Goal: Transaction & Acquisition: Purchase product/service

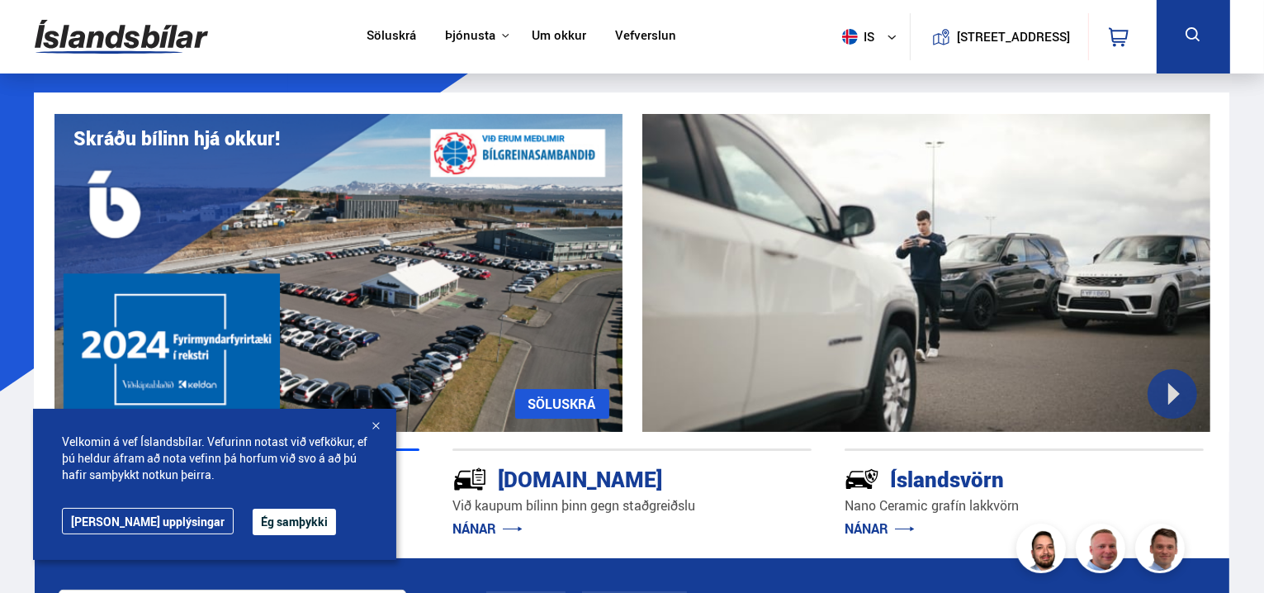
click at [253, 528] on button "Ég samþykki" at bounding box center [294, 522] width 83 height 26
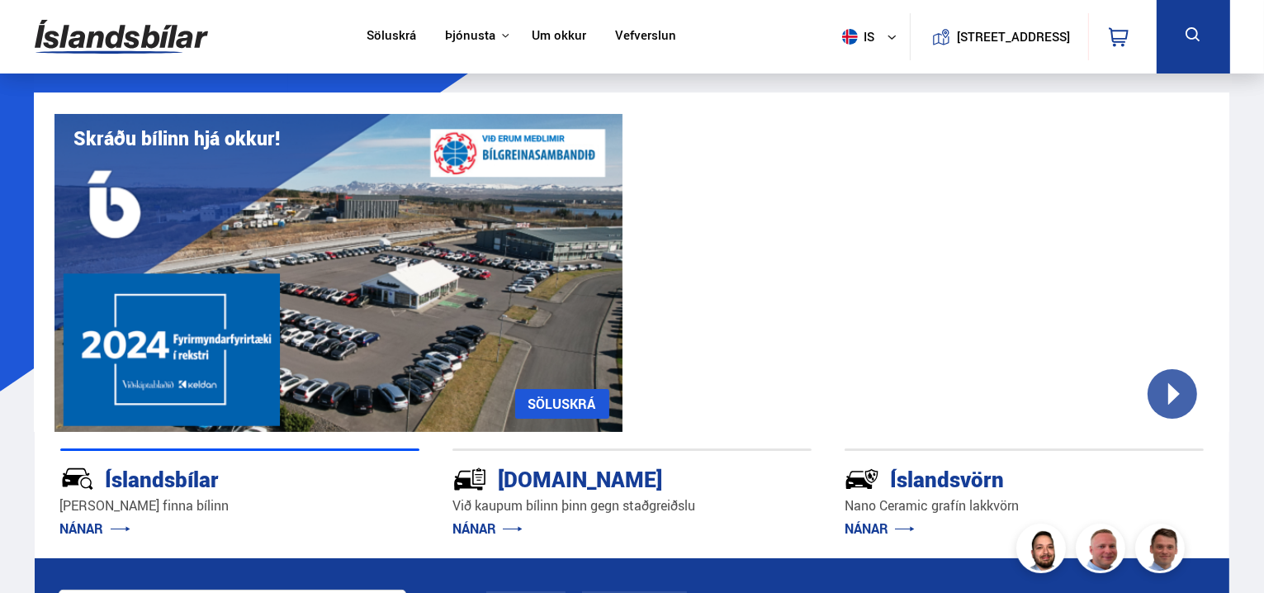
click at [560, 31] on link "Um okkur" at bounding box center [559, 36] width 54 height 17
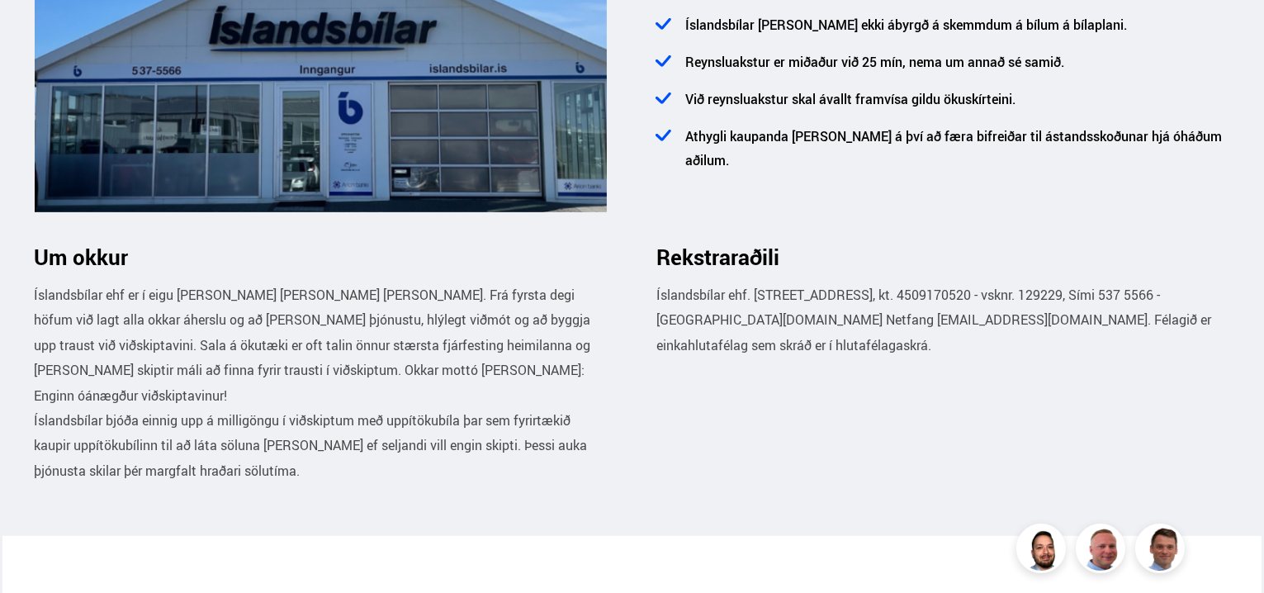
scroll to position [661, 0]
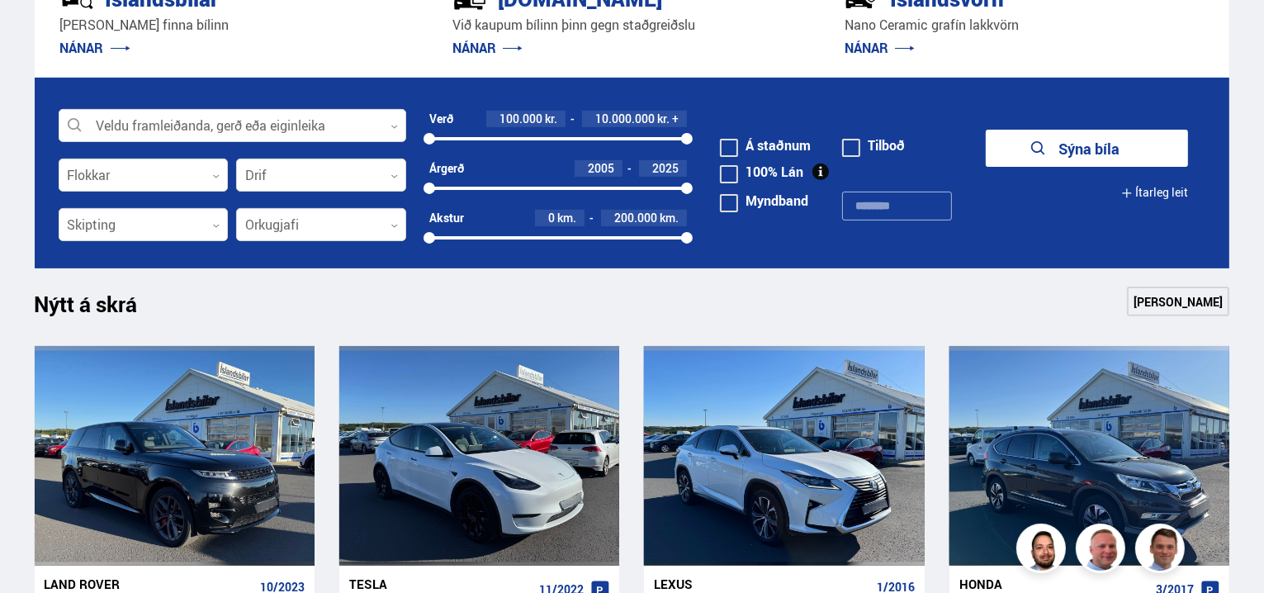
scroll to position [495, 0]
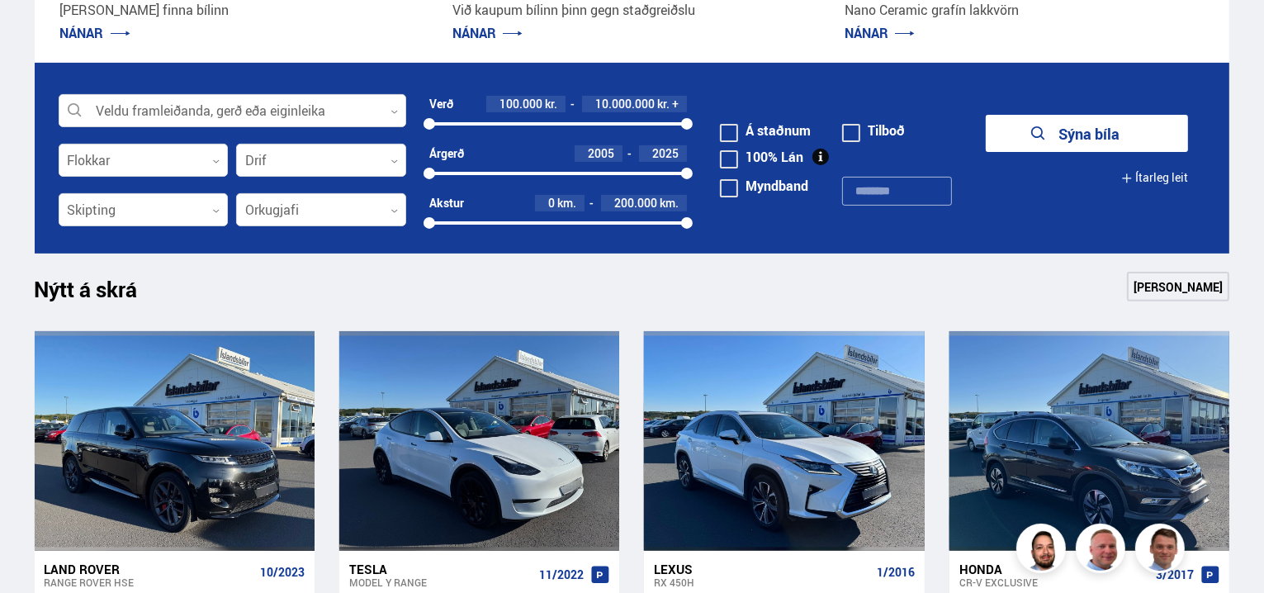
click at [723, 126] on span at bounding box center [729, 133] width 18 height 18
click at [165, 159] on div at bounding box center [144, 160] width 170 height 33
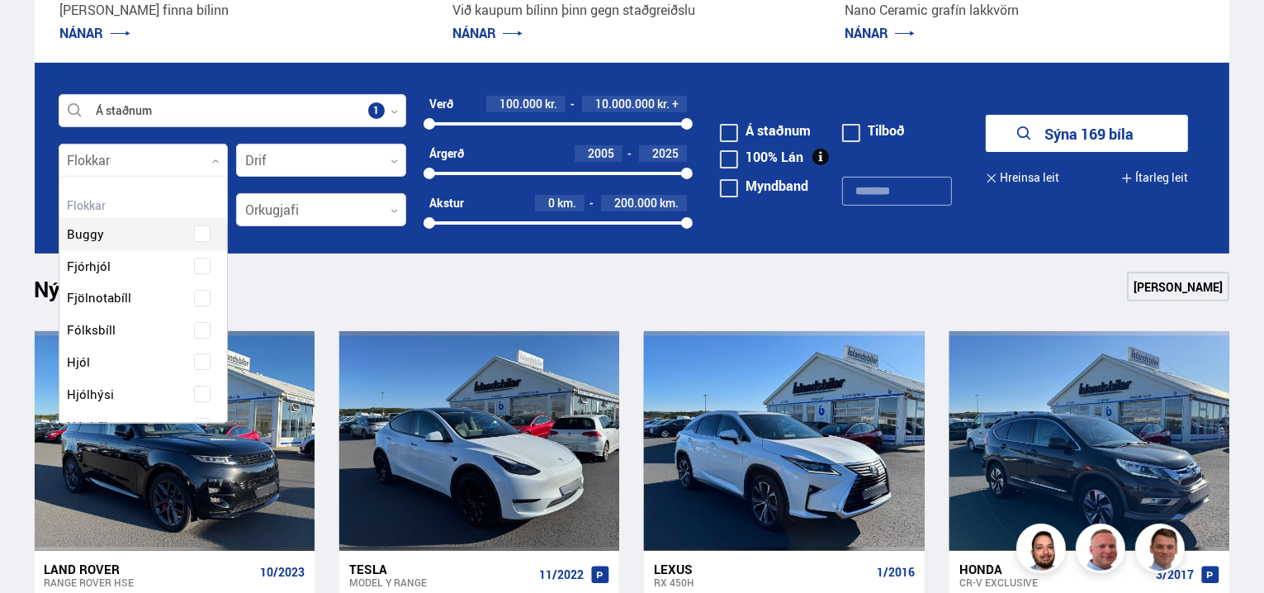
scroll to position [246, 164]
click at [165, 159] on div at bounding box center [144, 160] width 170 height 33
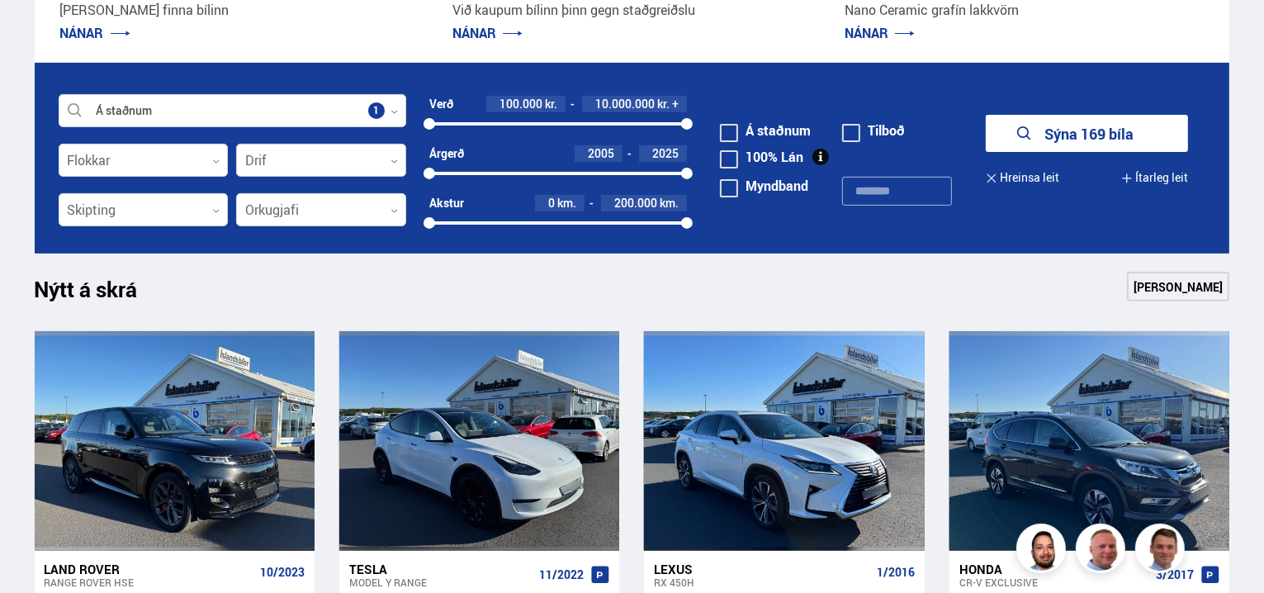
click at [340, 162] on div at bounding box center [321, 160] width 170 height 33
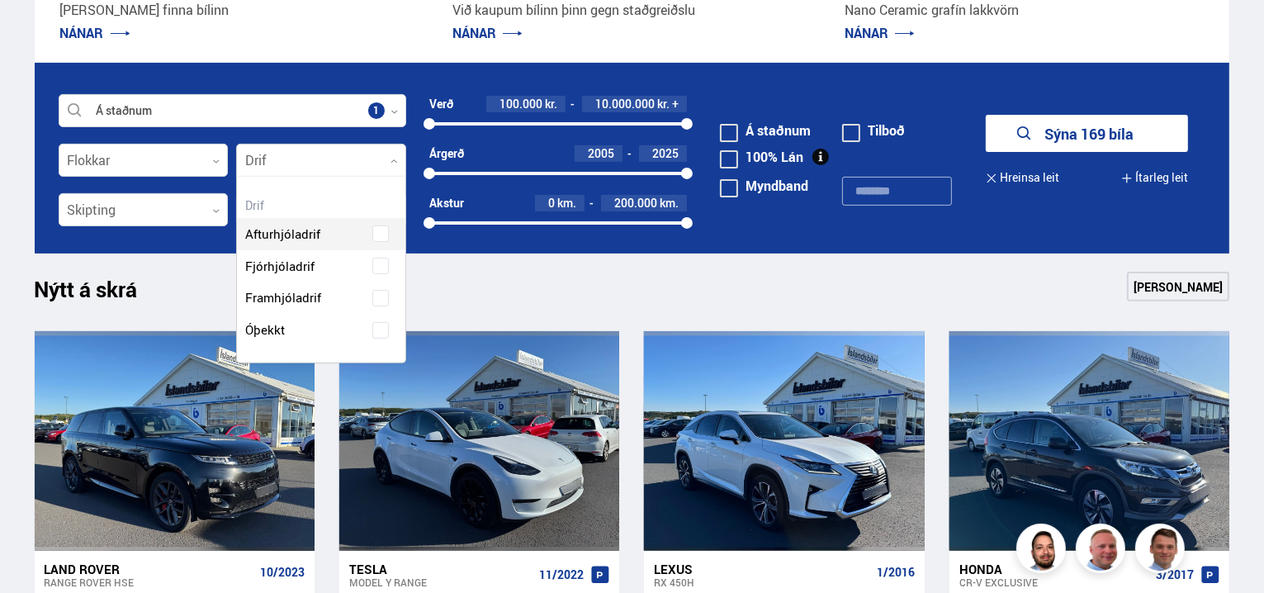
scroll to position [185, 168]
click at [379, 265] on div "Afturhjóladrif Fjórhjóladrif Framhjóladrif Óþekkt" at bounding box center [321, 269] width 168 height 153
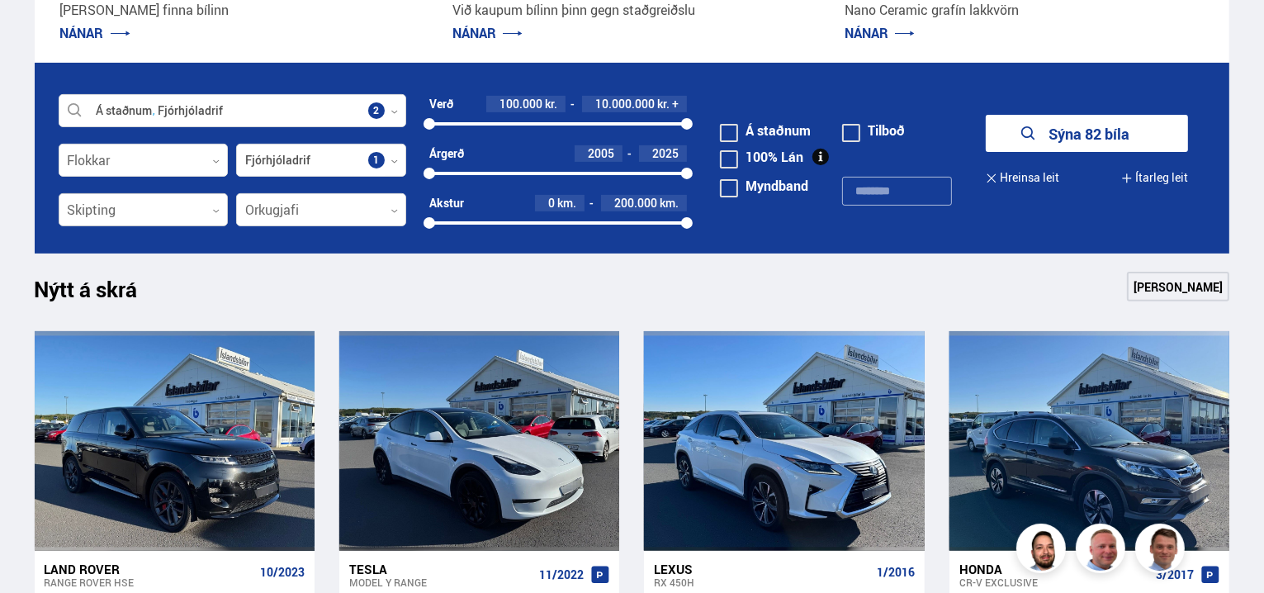
click at [139, 202] on div at bounding box center [144, 210] width 170 height 33
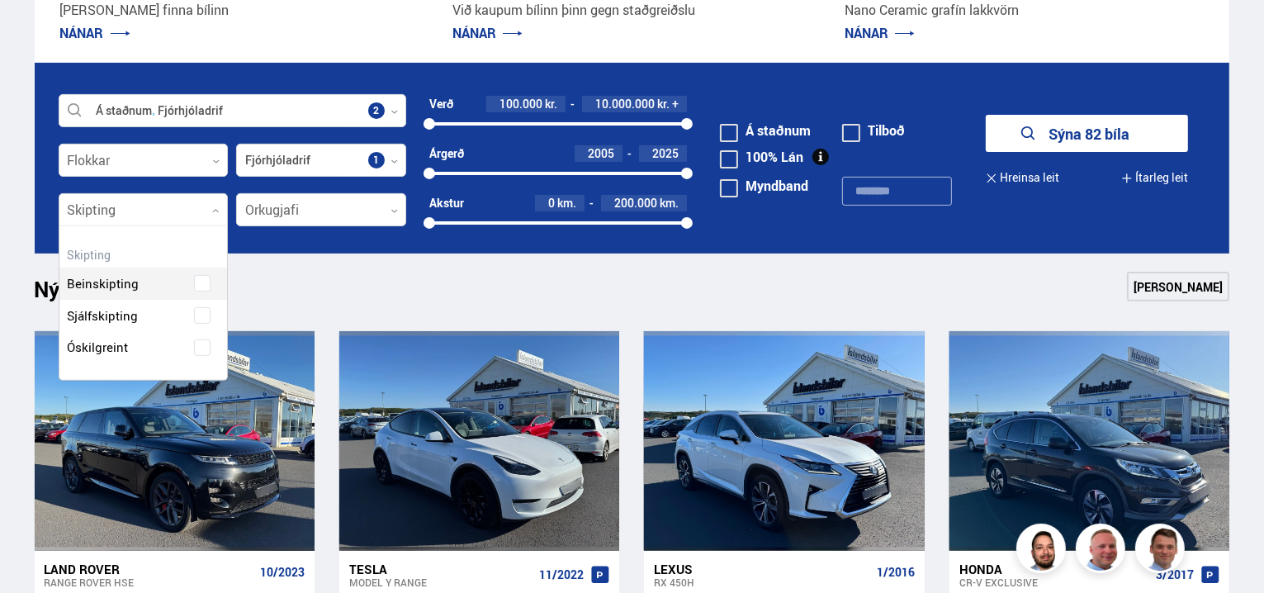
scroll to position [152, 168]
click at [202, 314] on div "Beinskipting Sjálfskipting Óskilgreint" at bounding box center [143, 303] width 168 height 121
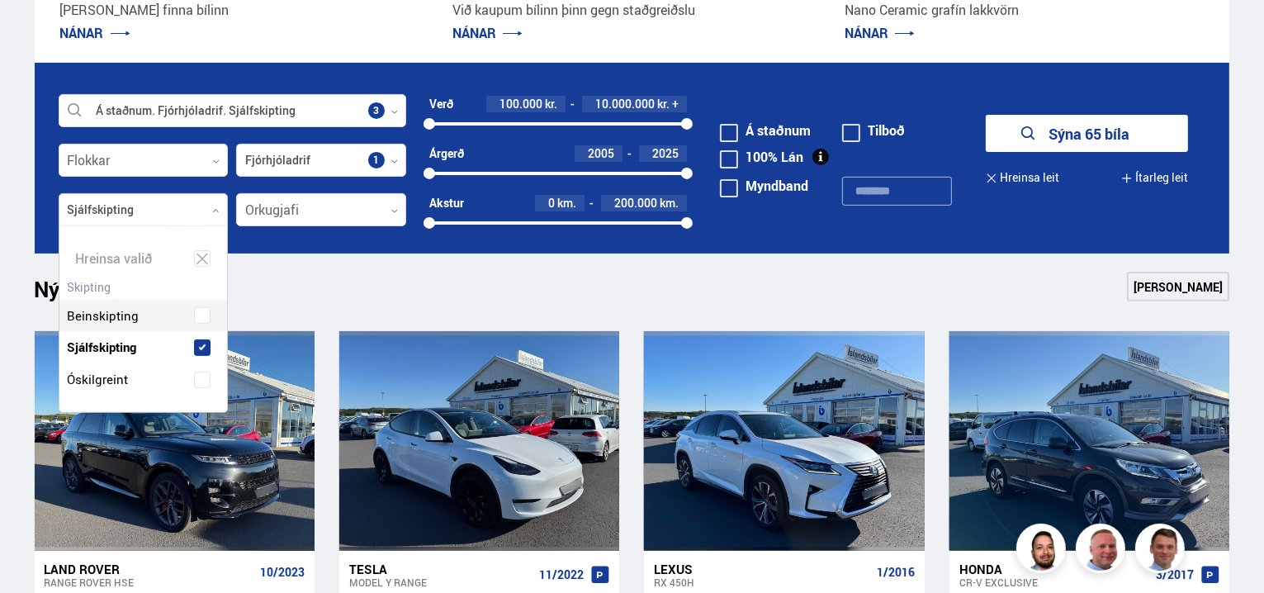
click at [472, 299] on div "Nýtt á skrá Sjá meira" at bounding box center [633, 292] width 1196 height 40
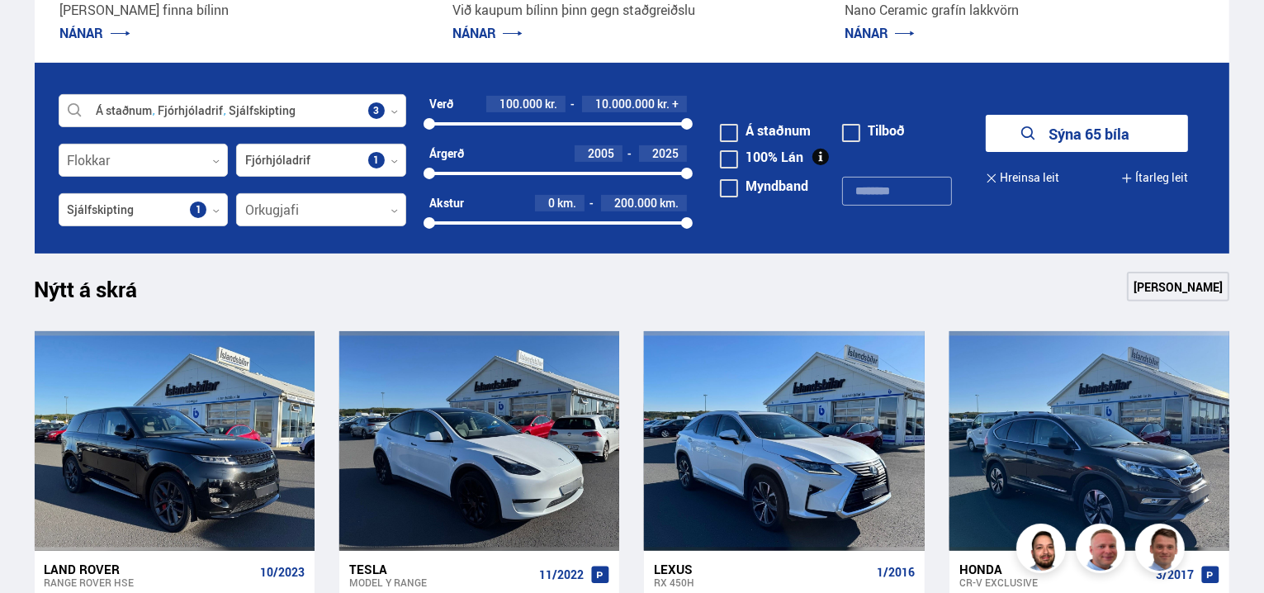
click at [1086, 133] on button "Sýna 65 bíla" at bounding box center [1087, 133] width 202 height 37
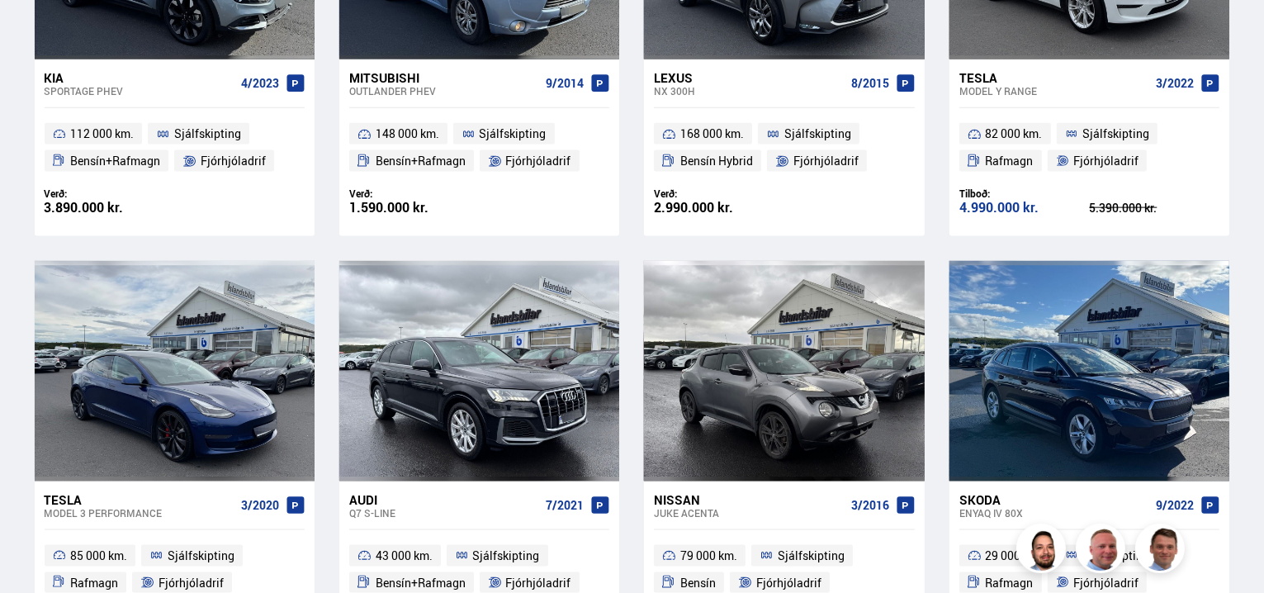
scroll to position [2394, 0]
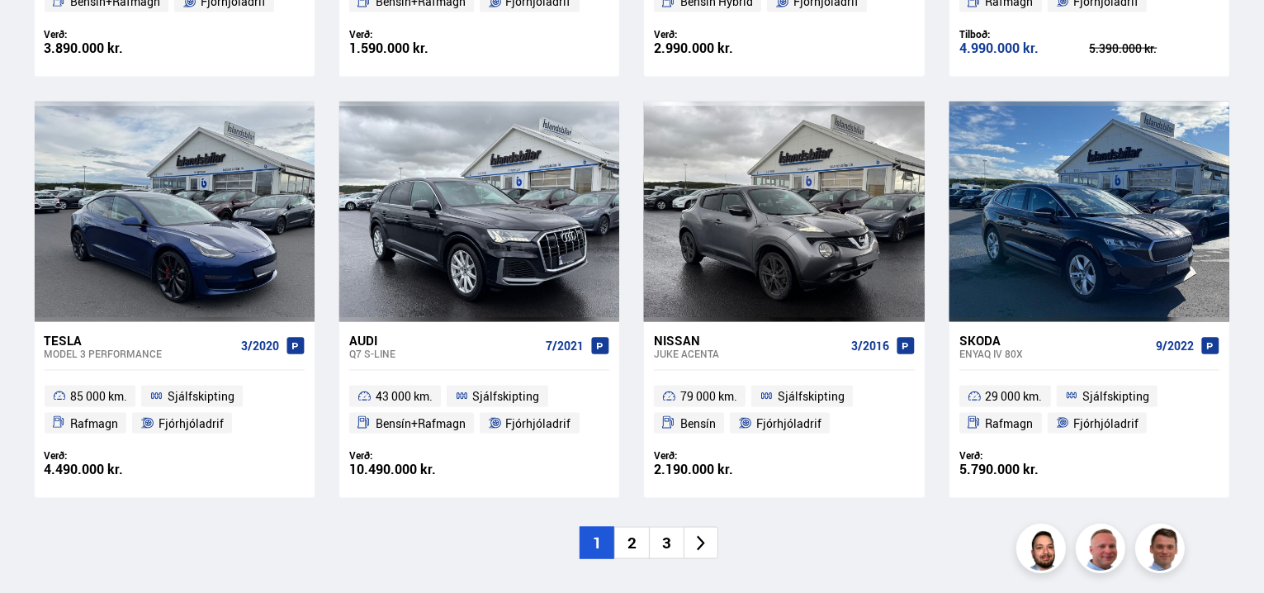
click at [631, 543] on li "2" at bounding box center [631, 543] width 35 height 32
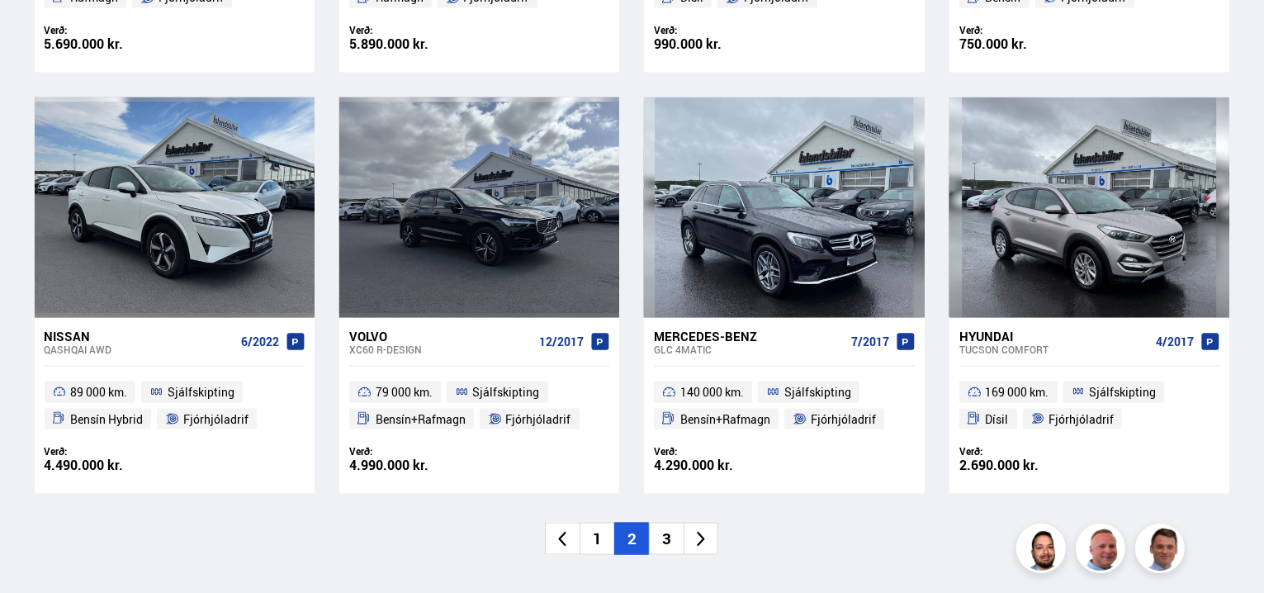
scroll to position [2477, 0]
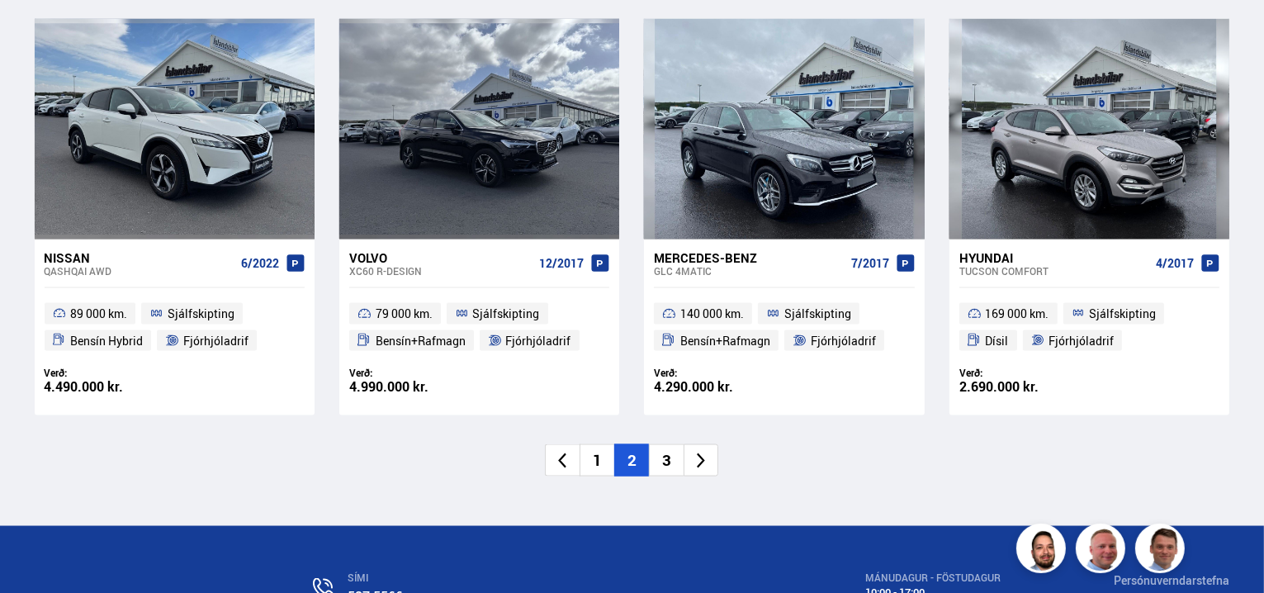
click at [662, 457] on li "3" at bounding box center [666, 460] width 35 height 32
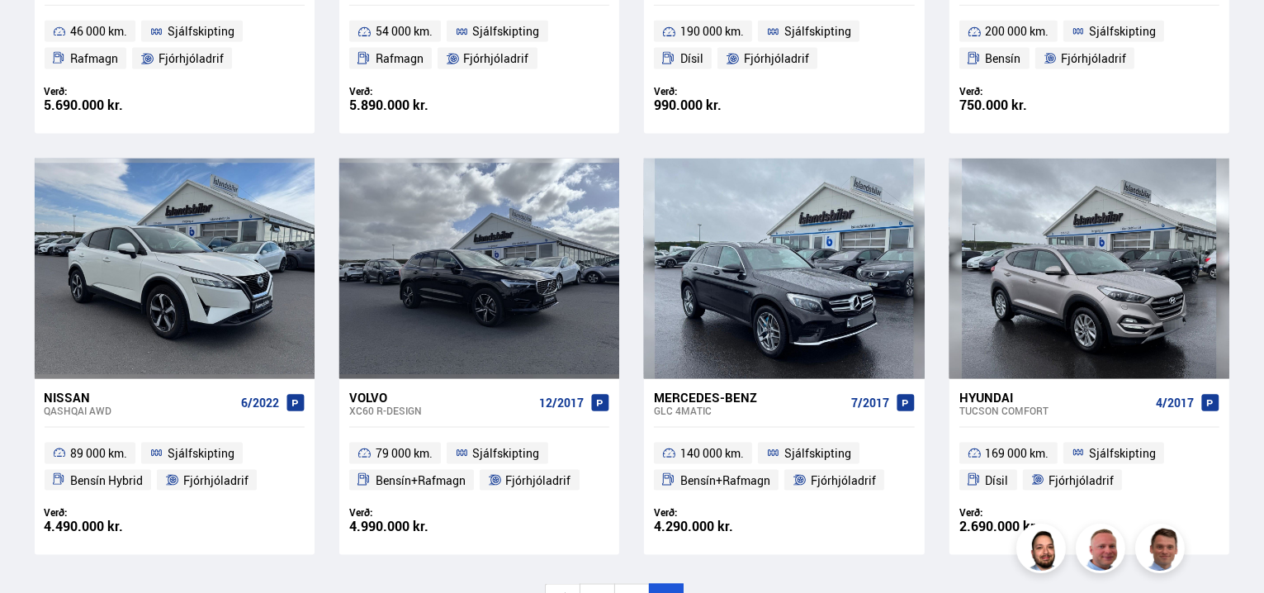
scroll to position [1902, 0]
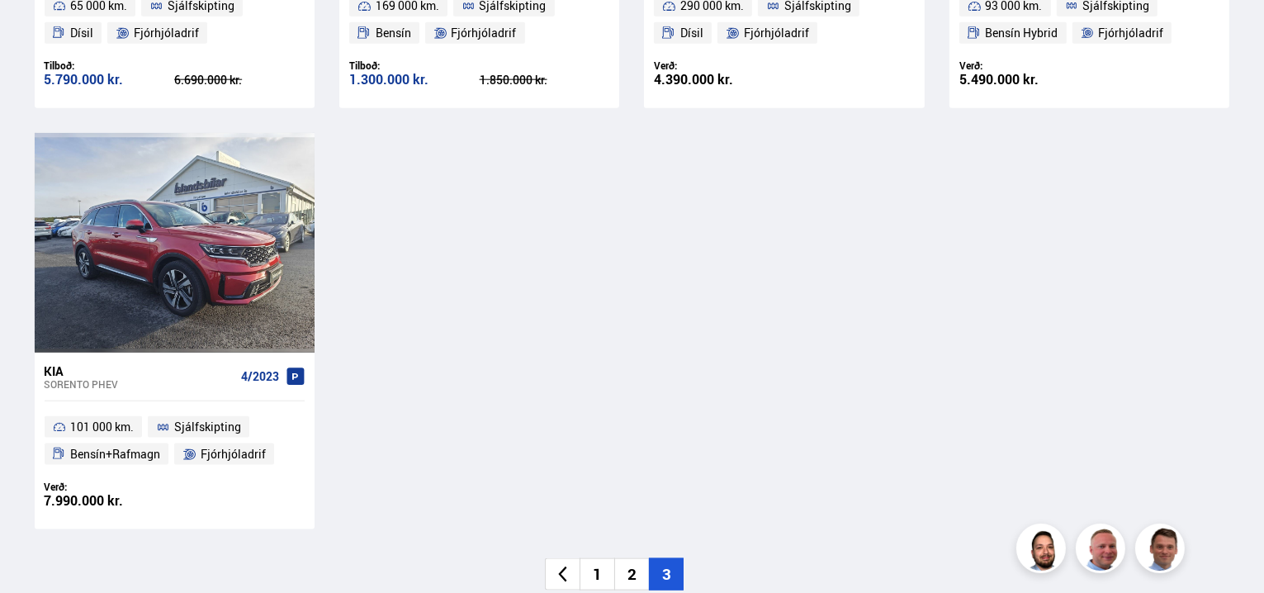
scroll to position [1982, 0]
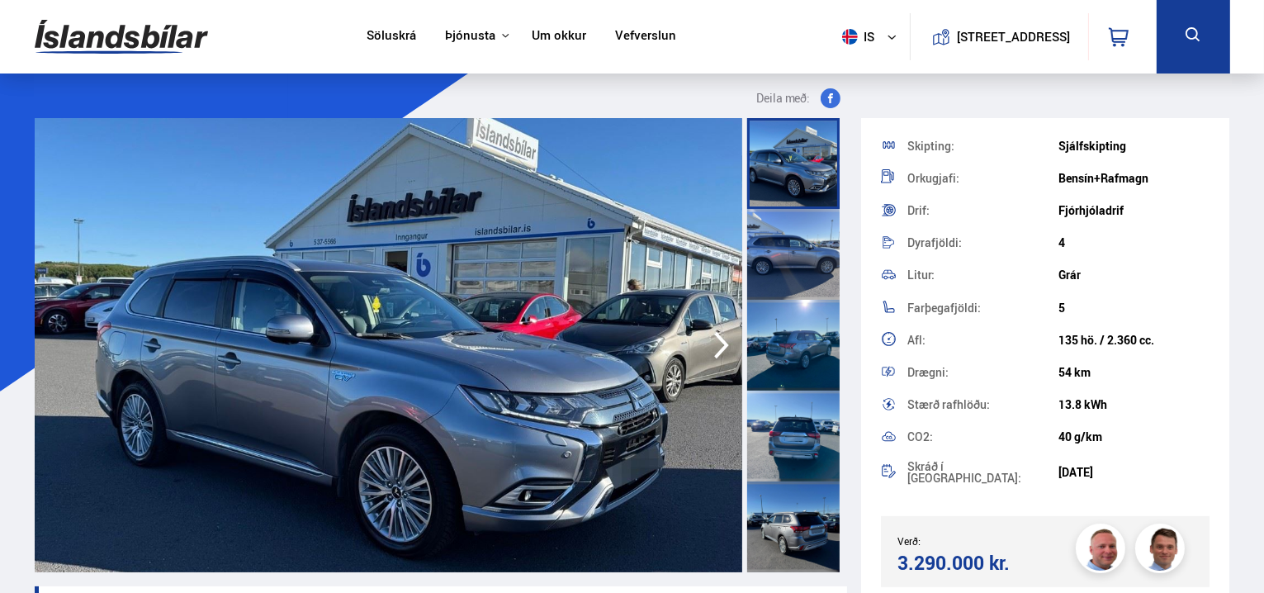
scroll to position [330, 0]
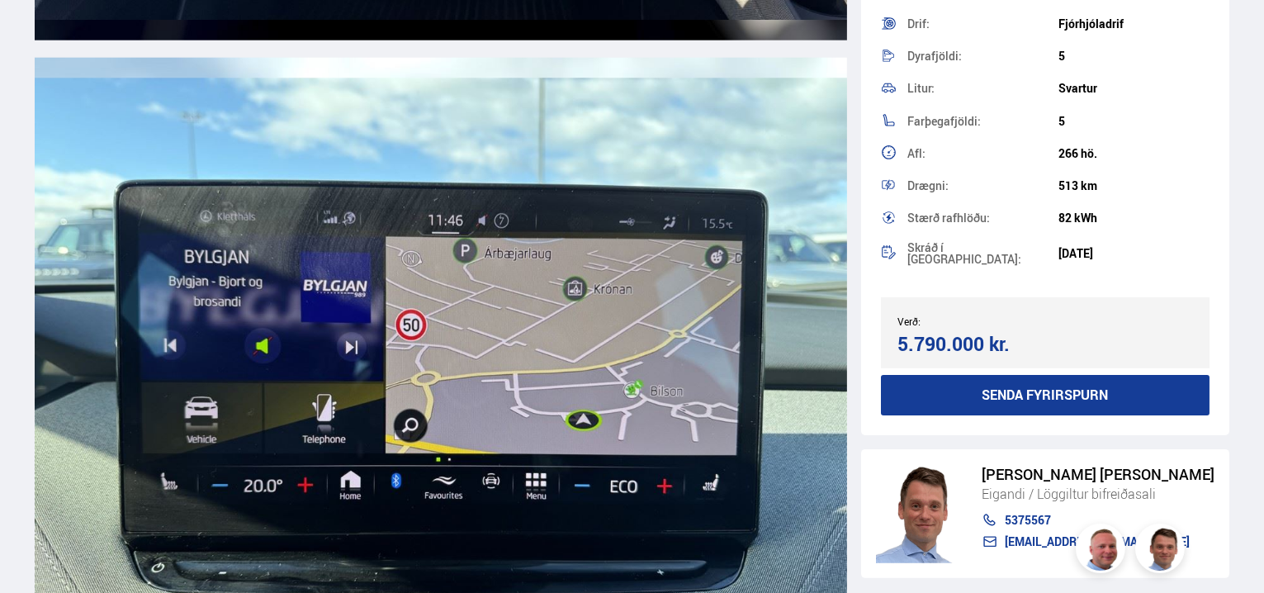
scroll to position [8587, 0]
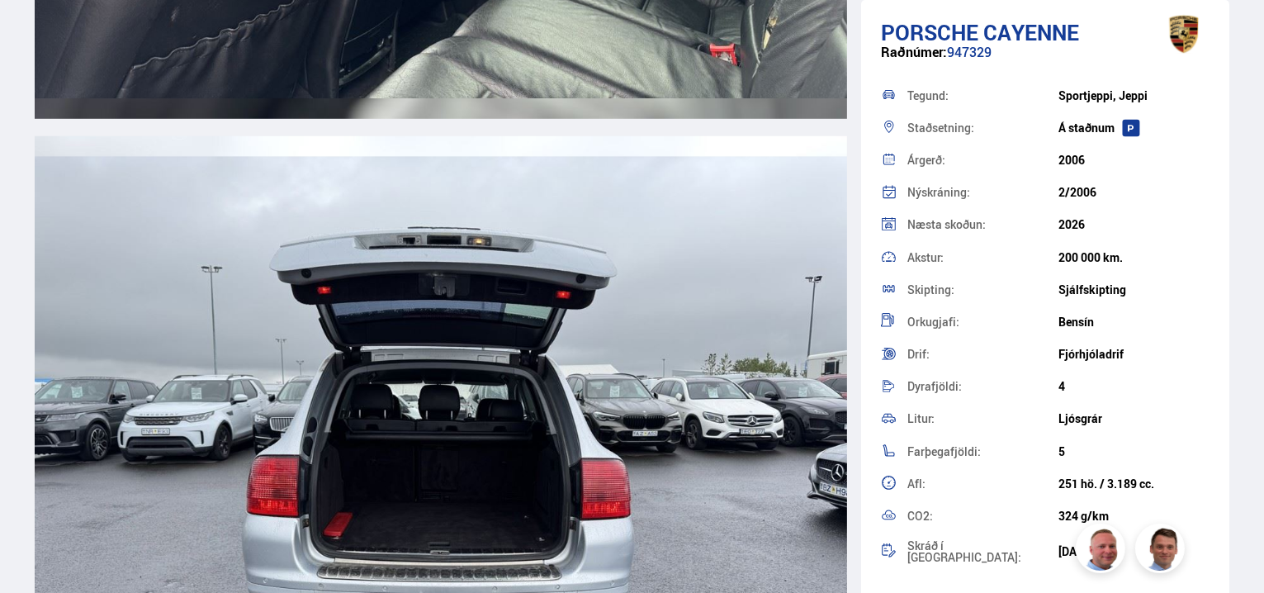
scroll to position [14201, 0]
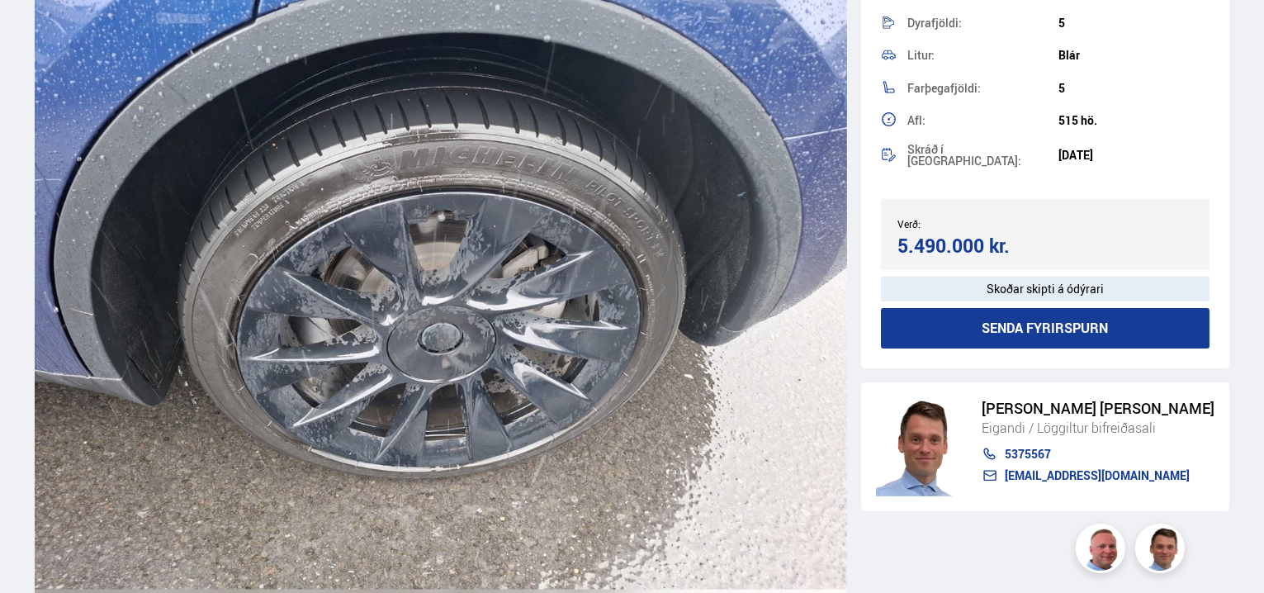
scroll to position [23531, 0]
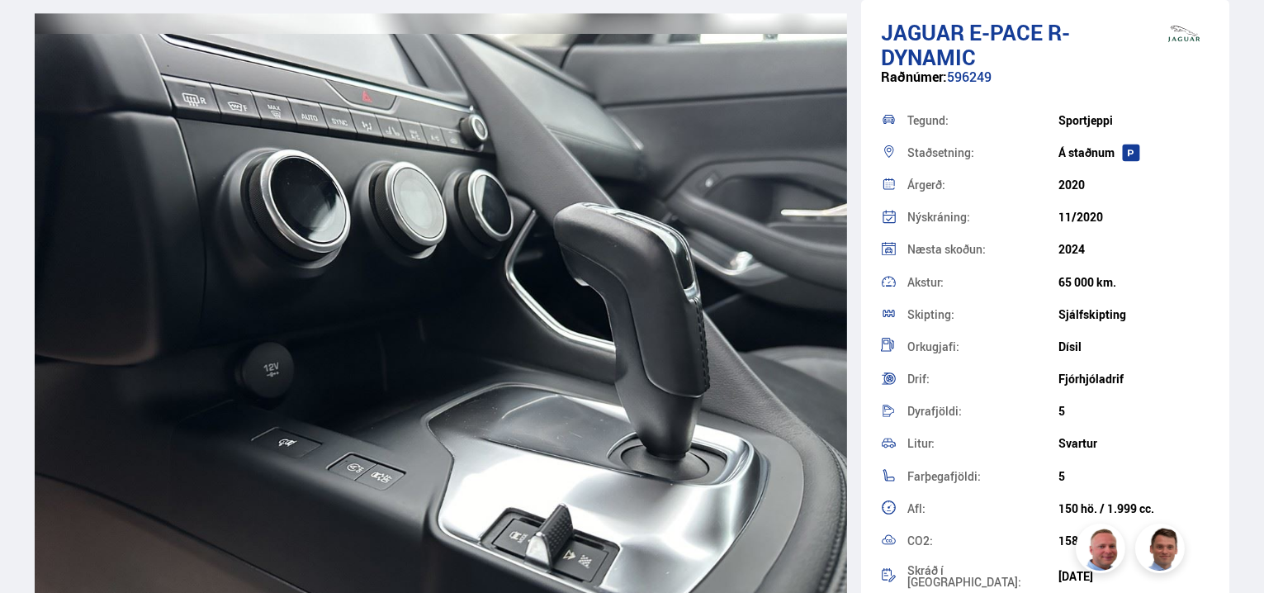
scroll to position [10486, 0]
